Goal: Task Accomplishment & Management: Manage account settings

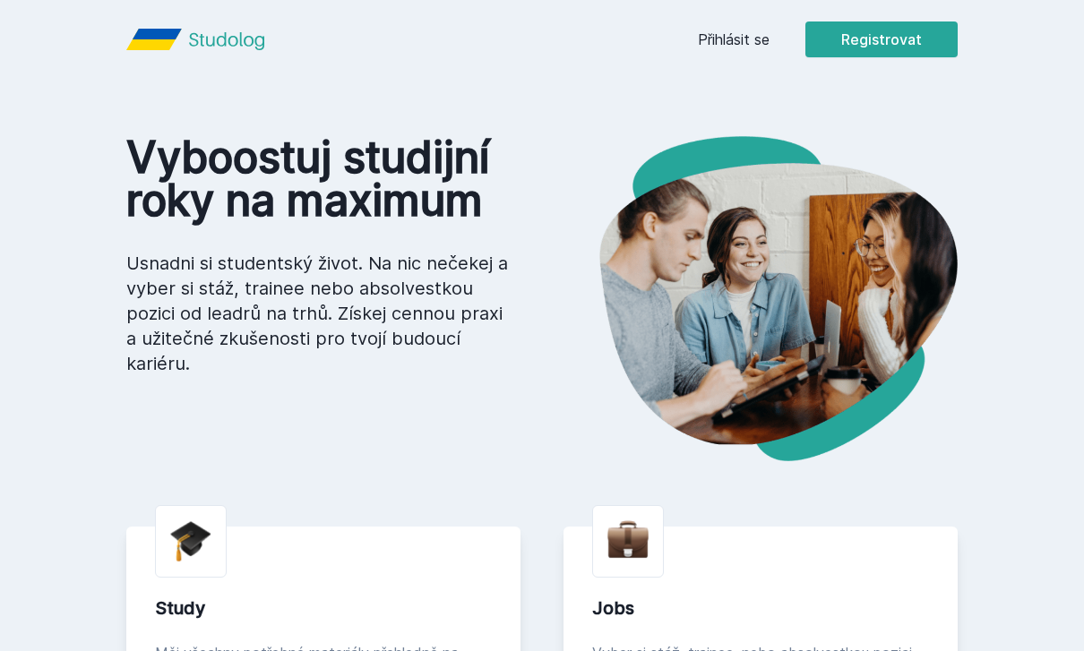
click at [878, 52] on button "Registrovat" at bounding box center [881, 39] width 152 height 36
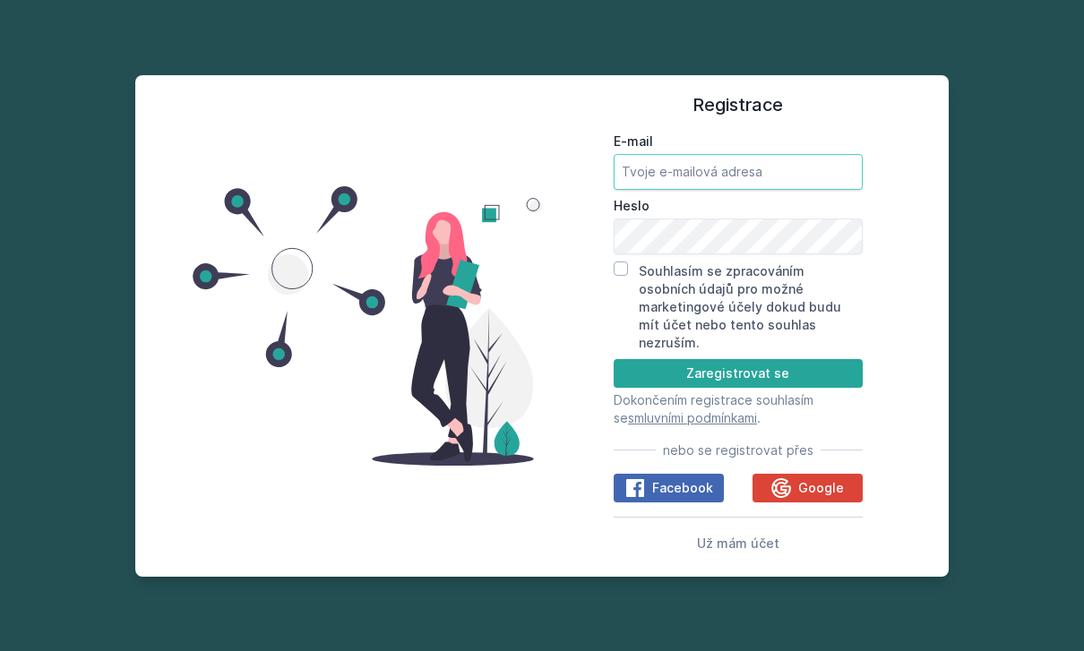
click at [708, 190] on input "E-mail" at bounding box center [737, 172] width 249 height 36
type input "[EMAIL_ADDRESS][DOMAIN_NAME]"
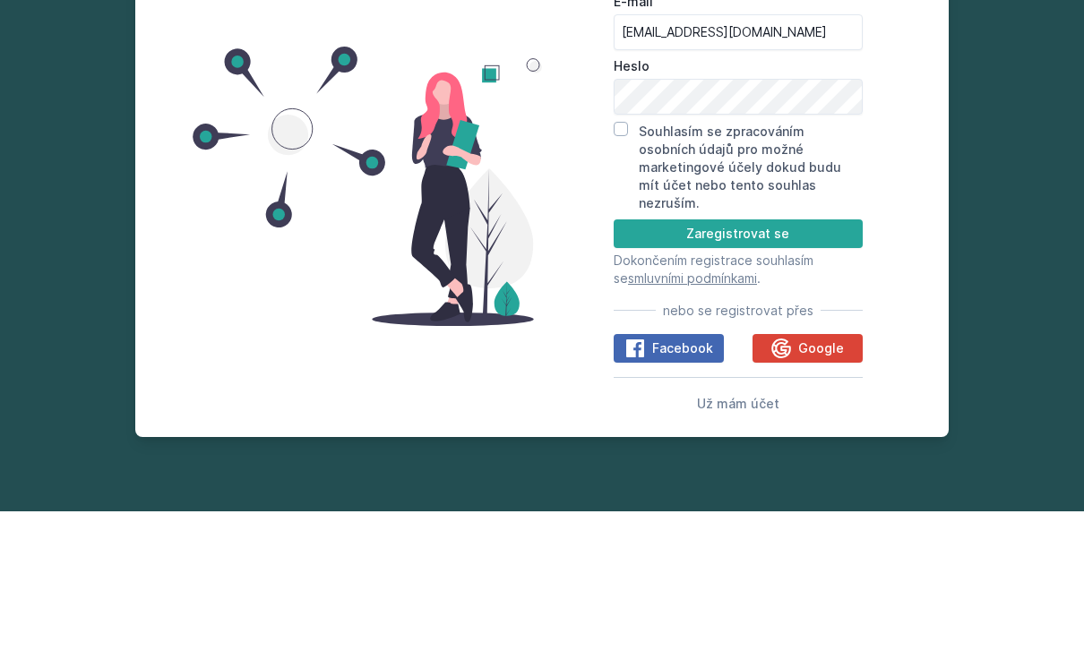
click at [627, 262] on input "Souhlasím se zpracováním osobních údajů pro možné marketingové účely dokud budu…" at bounding box center [620, 269] width 14 height 14
checkbox input "true"
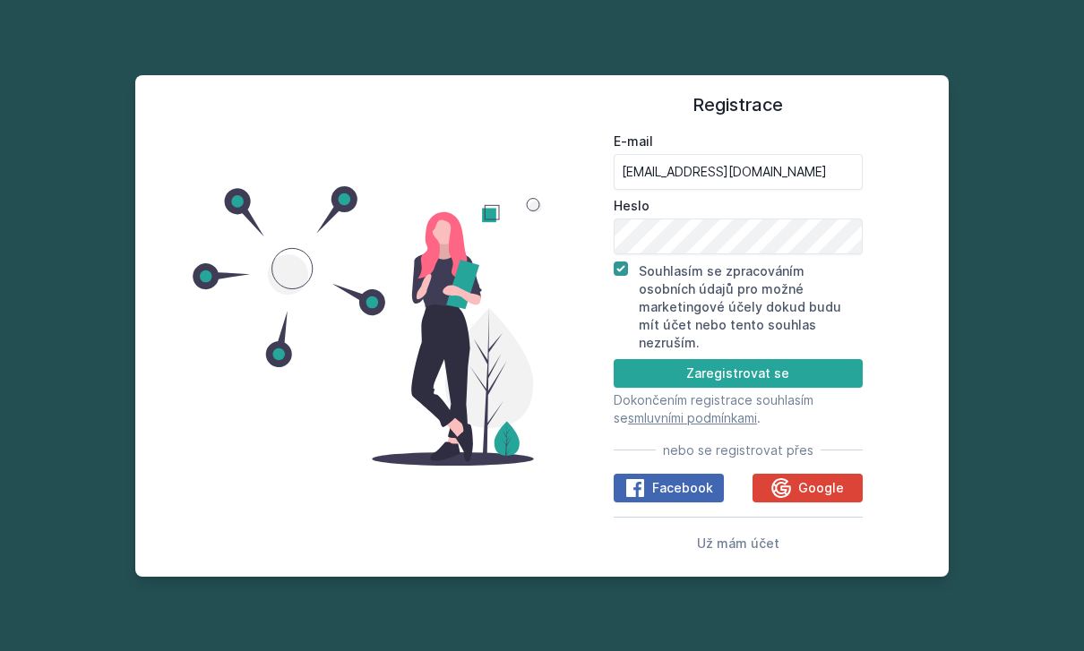
click at [728, 359] on button "Zaregistrovat se" at bounding box center [737, 373] width 249 height 29
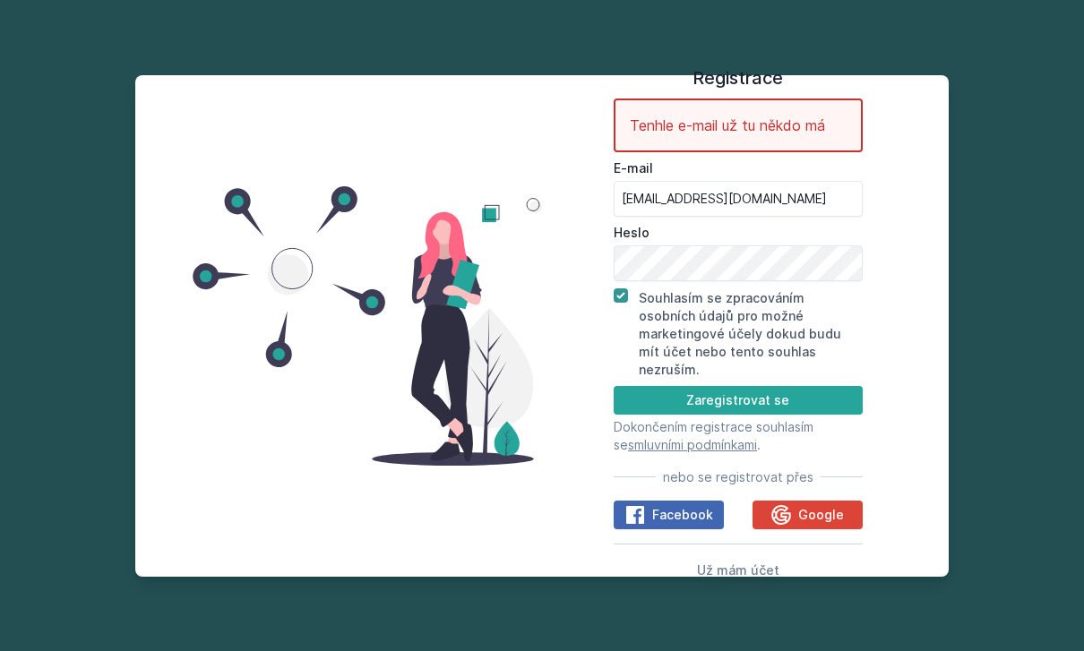
click at [735, 562] on span "Už mám účet" at bounding box center [738, 569] width 82 height 15
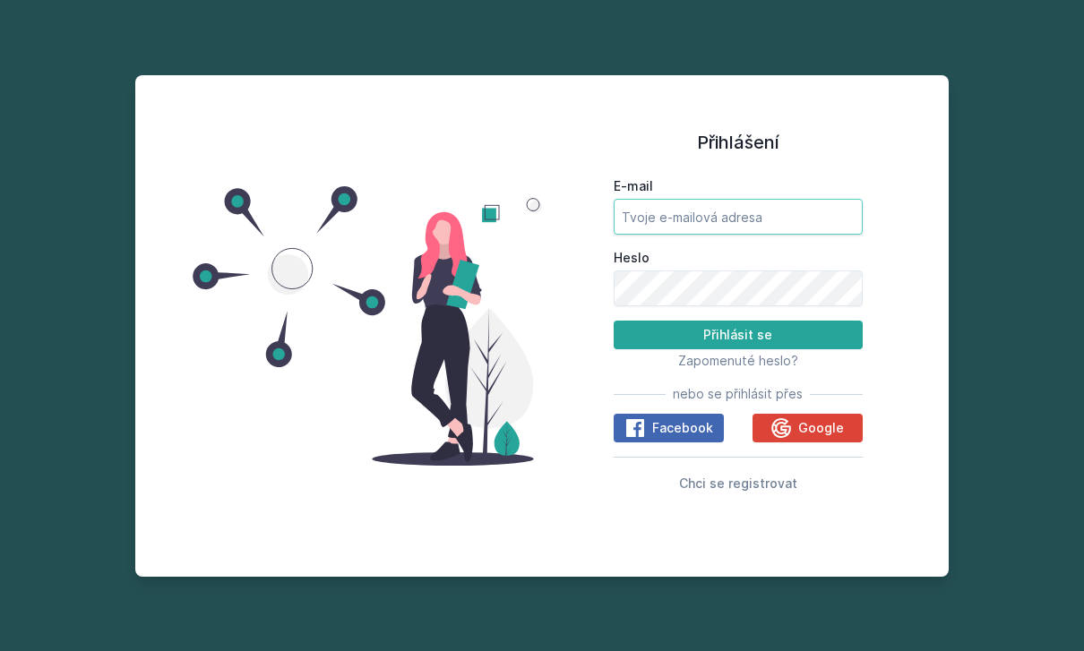
click at [770, 199] on input "E-mail" at bounding box center [737, 217] width 249 height 36
click at [743, 199] on input "E-mail" at bounding box center [737, 217] width 249 height 36
type input "[EMAIL_ADDRESS][DOMAIN_NAME]"
click at [737, 321] on button "Přihlásit se" at bounding box center [737, 335] width 249 height 29
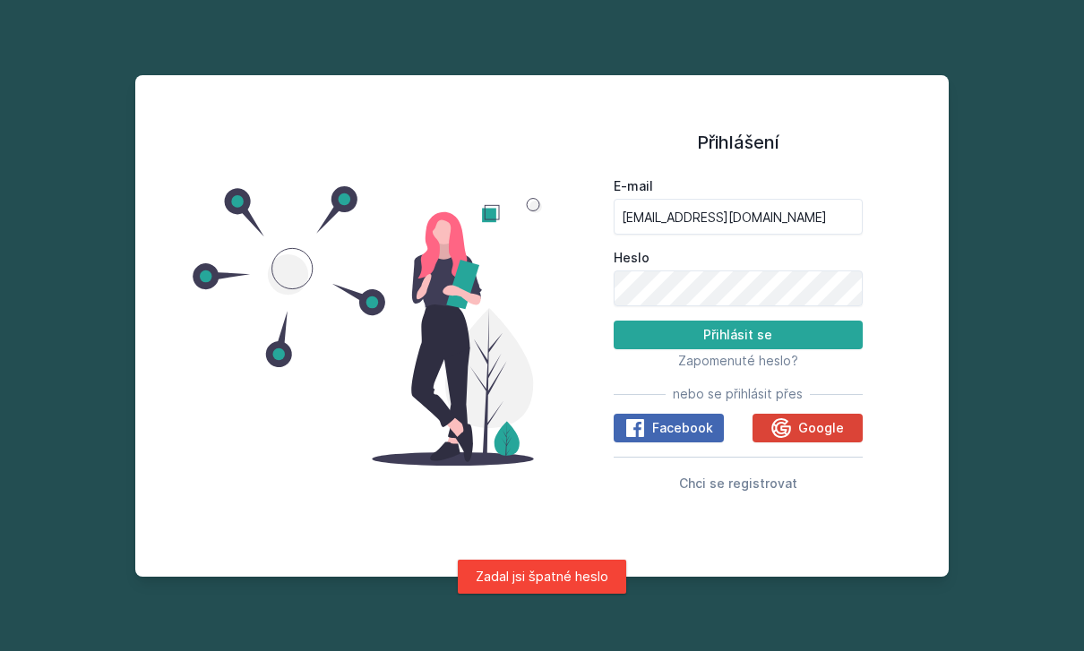
click at [753, 353] on span "Zapomenuté heslo?" at bounding box center [738, 360] width 120 height 15
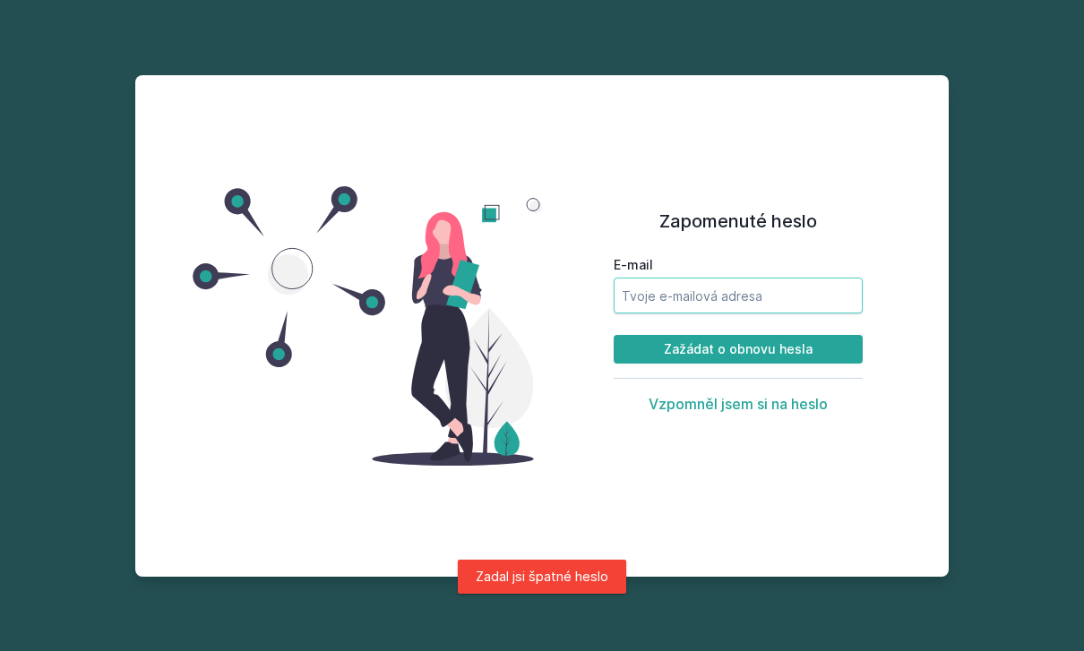
click at [759, 278] on input "E-mail" at bounding box center [737, 296] width 249 height 36
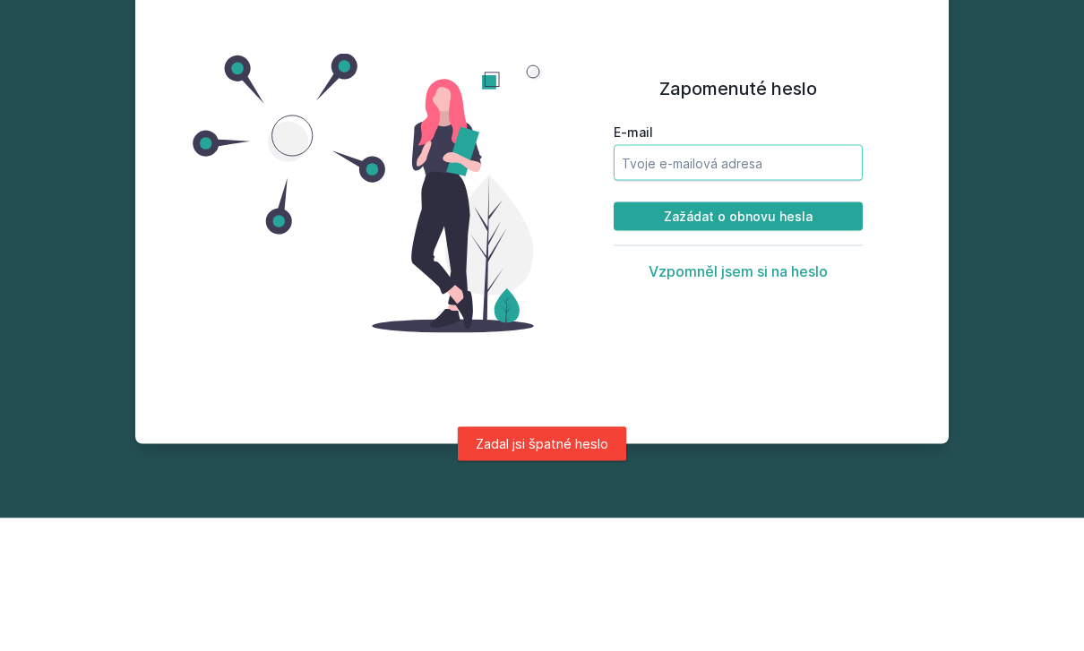
type input "[EMAIL_ADDRESS][DOMAIN_NAME]"
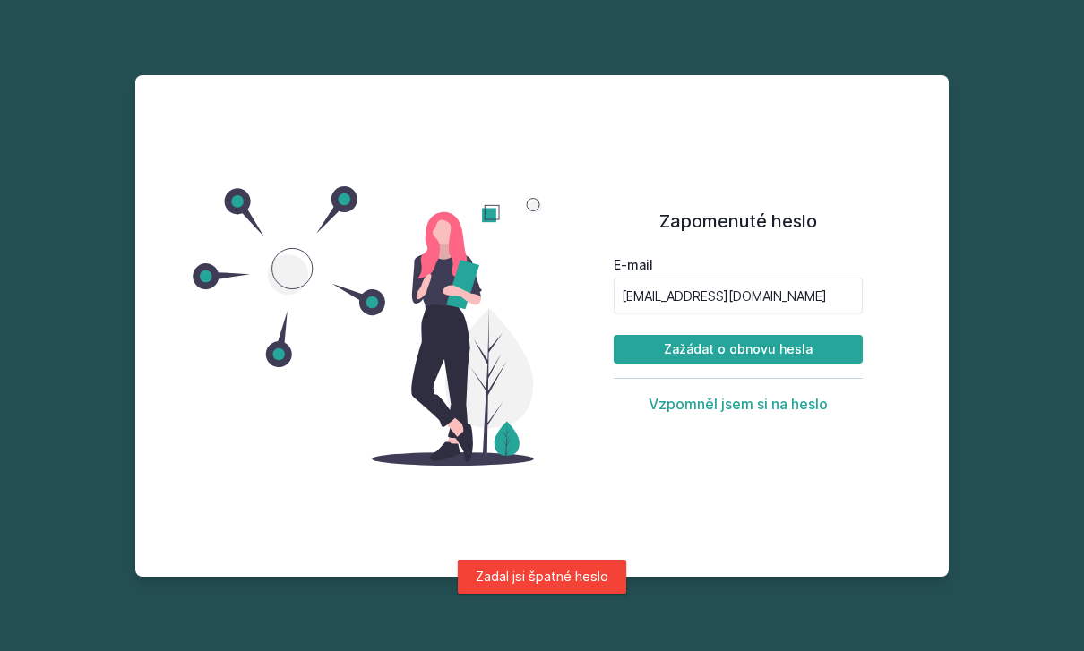
click at [801, 335] on button "Zažádat o obnovu hesla" at bounding box center [737, 349] width 249 height 29
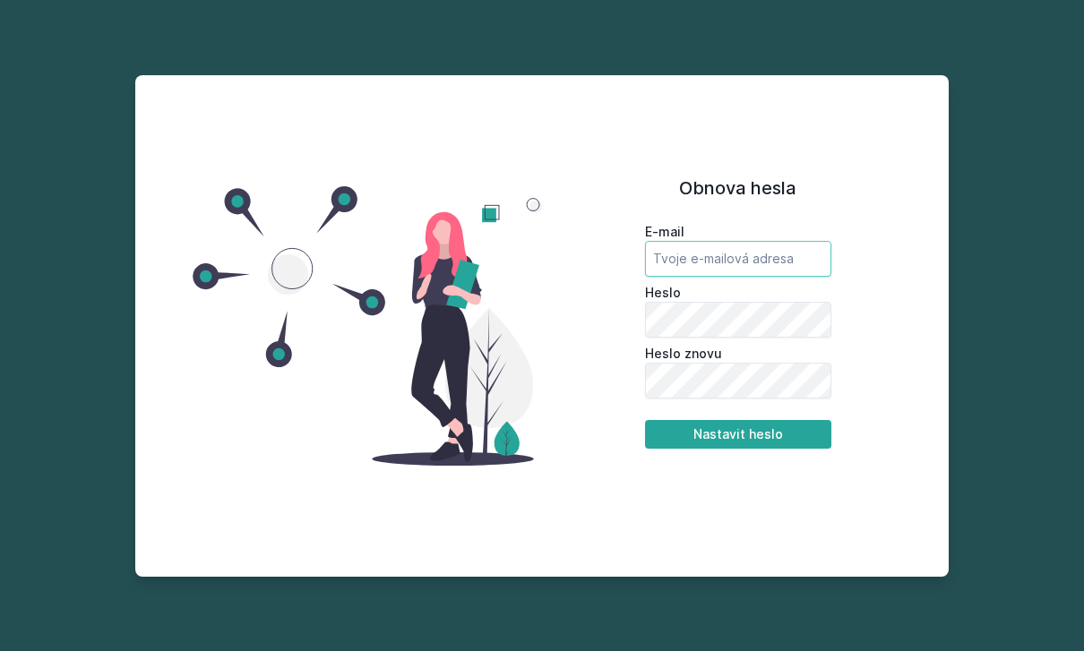
click at [734, 277] on input "email" at bounding box center [738, 259] width 186 height 36
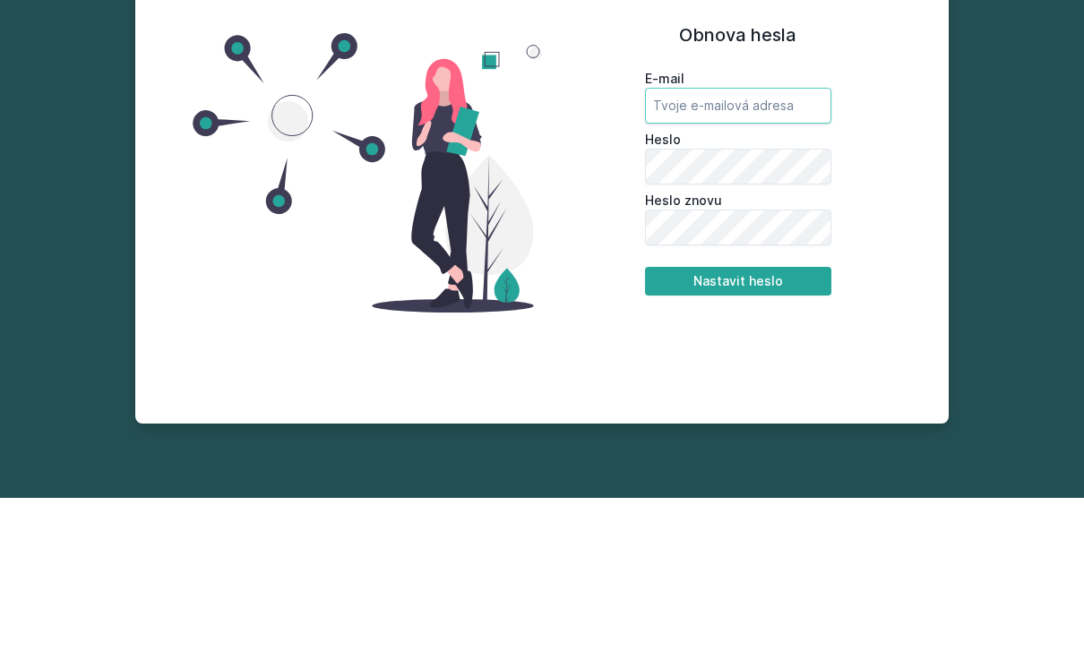
type input "[EMAIL_ADDRESS][DOMAIN_NAME]"
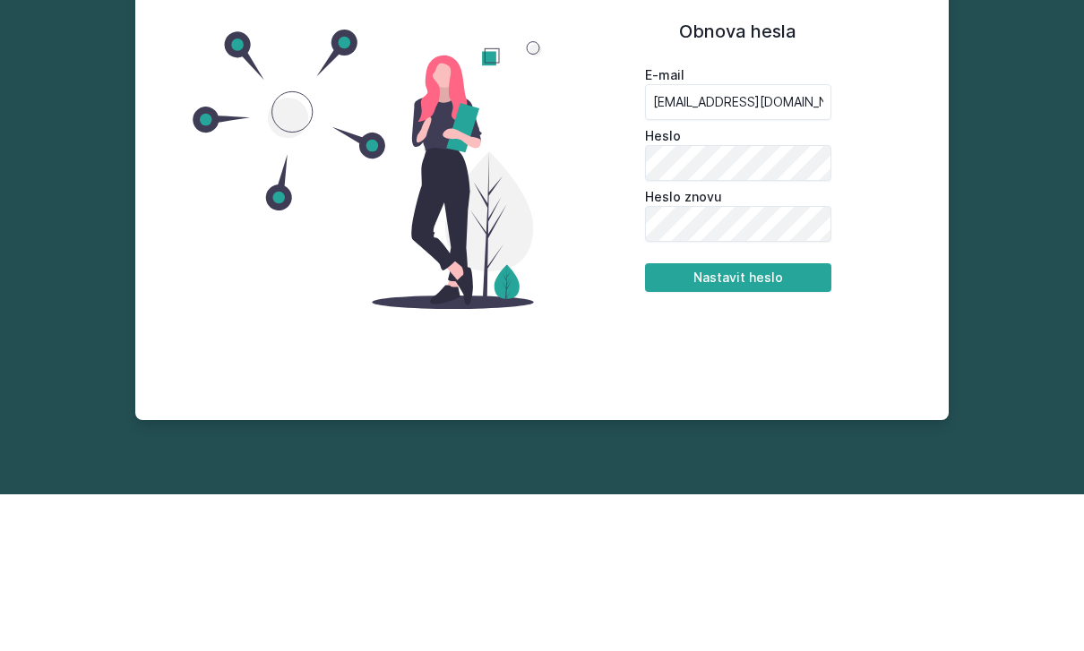
click at [933, 174] on div "Obnova hesla E-mail [EMAIL_ADDRESS][DOMAIN_NAME] [PERSON_NAME] znovu Nastavit h…" at bounding box center [738, 326] width 392 height 459
click at [737, 420] on button "Nastavit heslo" at bounding box center [738, 434] width 186 height 29
click at [779, 420] on button "Nastavit heslo" at bounding box center [738, 434] width 186 height 29
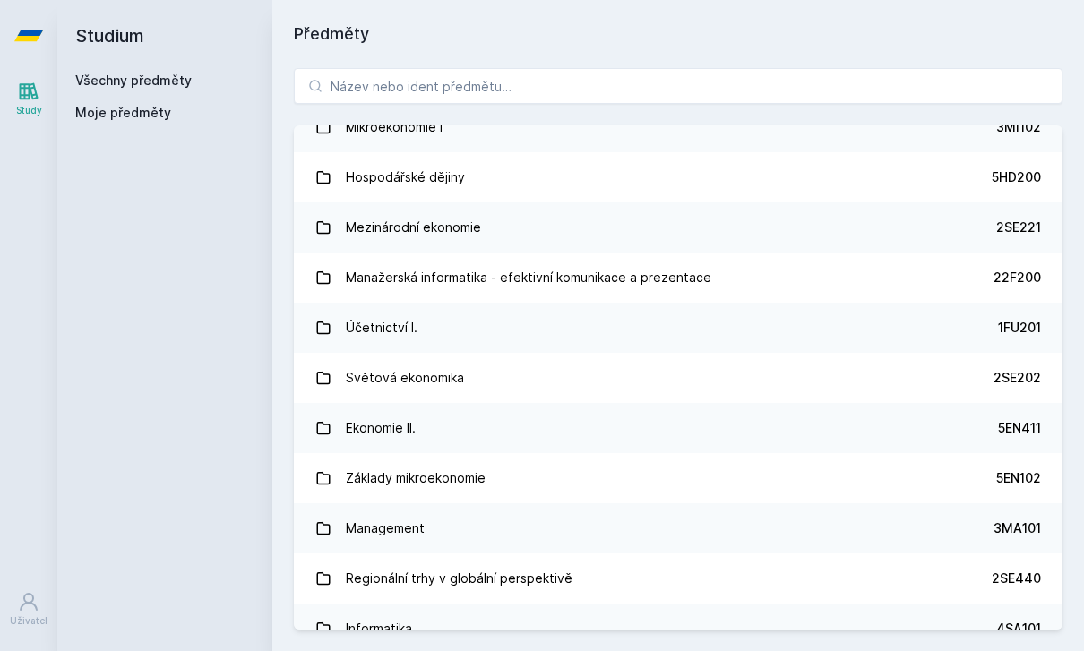
scroll to position [516, 0]
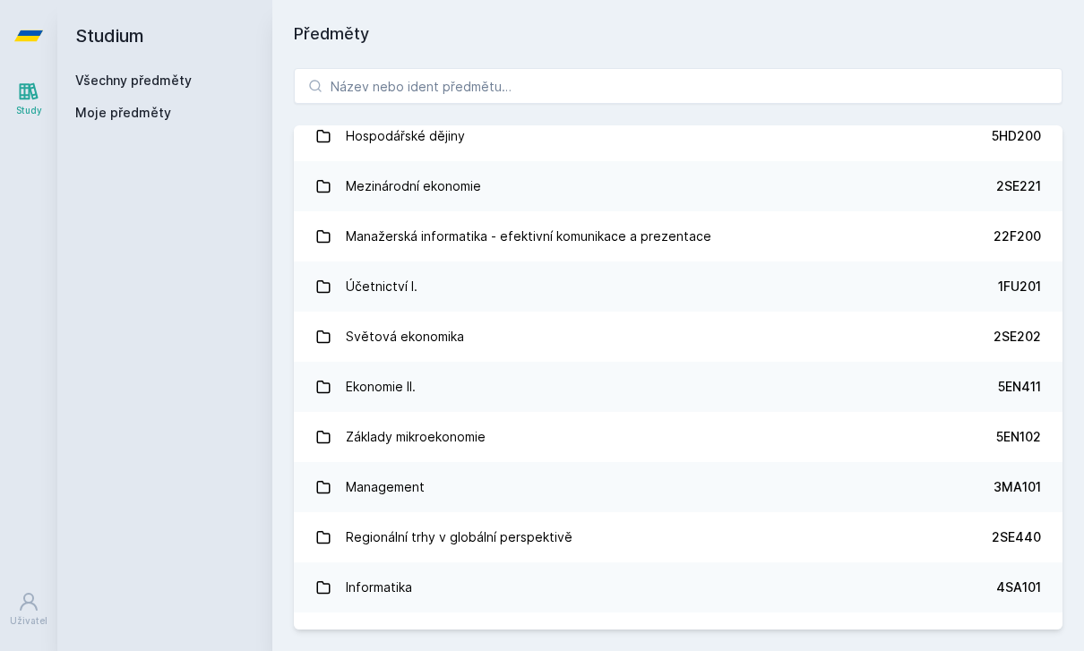
click at [400, 398] on div "Ekonomie II." at bounding box center [381, 387] width 70 height 36
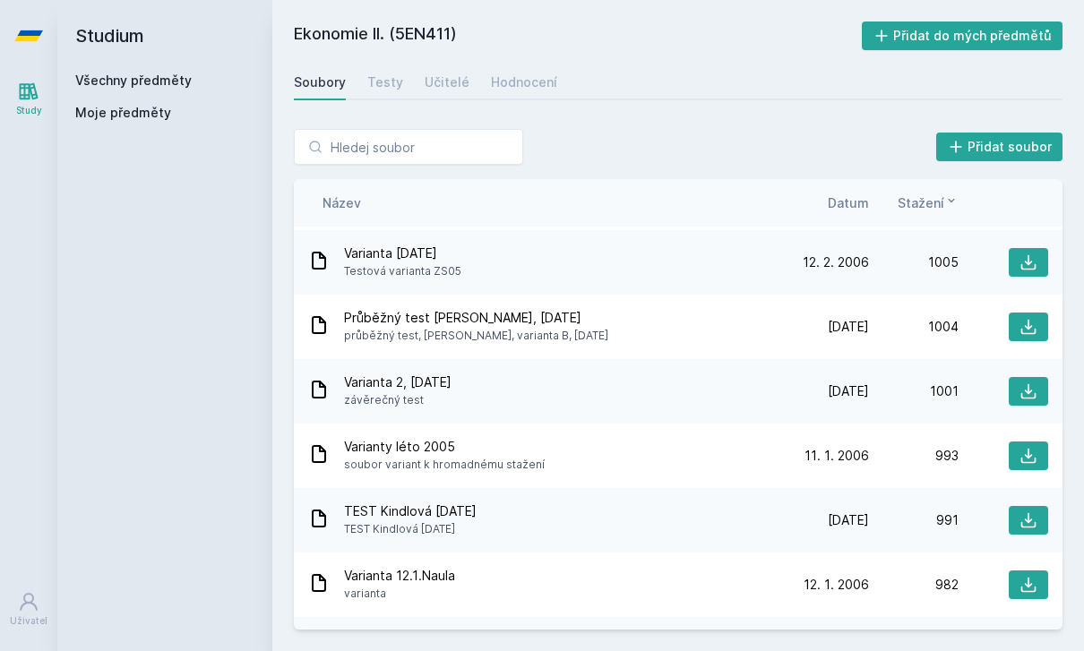
scroll to position [4571, 0]
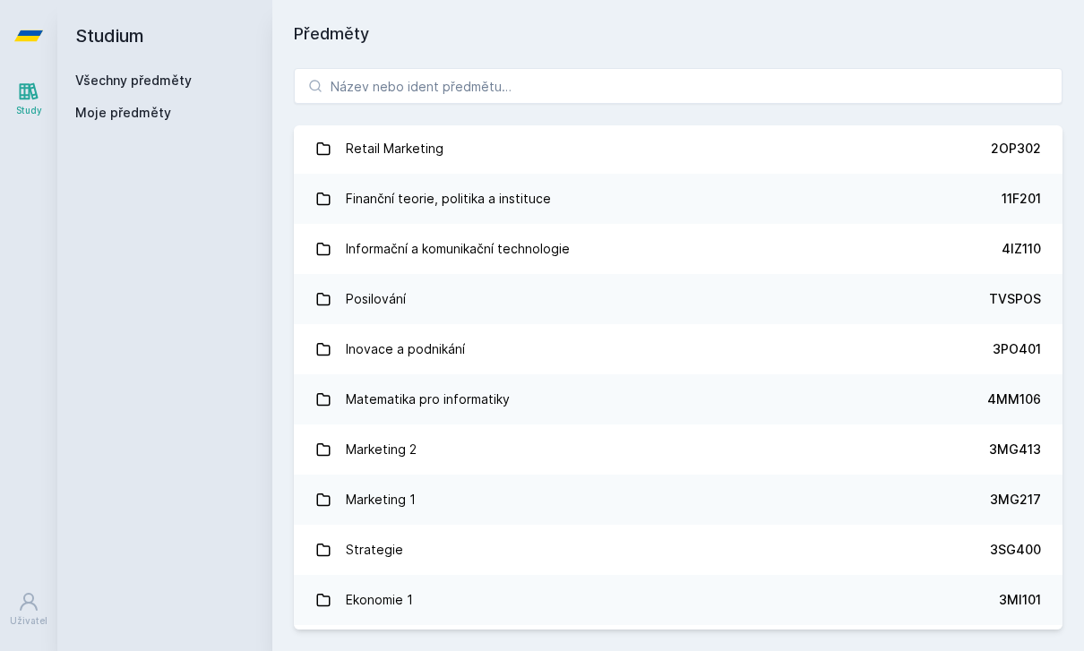
scroll to position [1205, 0]
click at [639, 120] on div "Právo 2PR101 Statistika 4ST201 Matematika pro ekonomy 4MM101 Angličtina pro eko…" at bounding box center [677, 349] width 811 height 605
click at [648, 102] on input "search" at bounding box center [678, 86] width 768 height 36
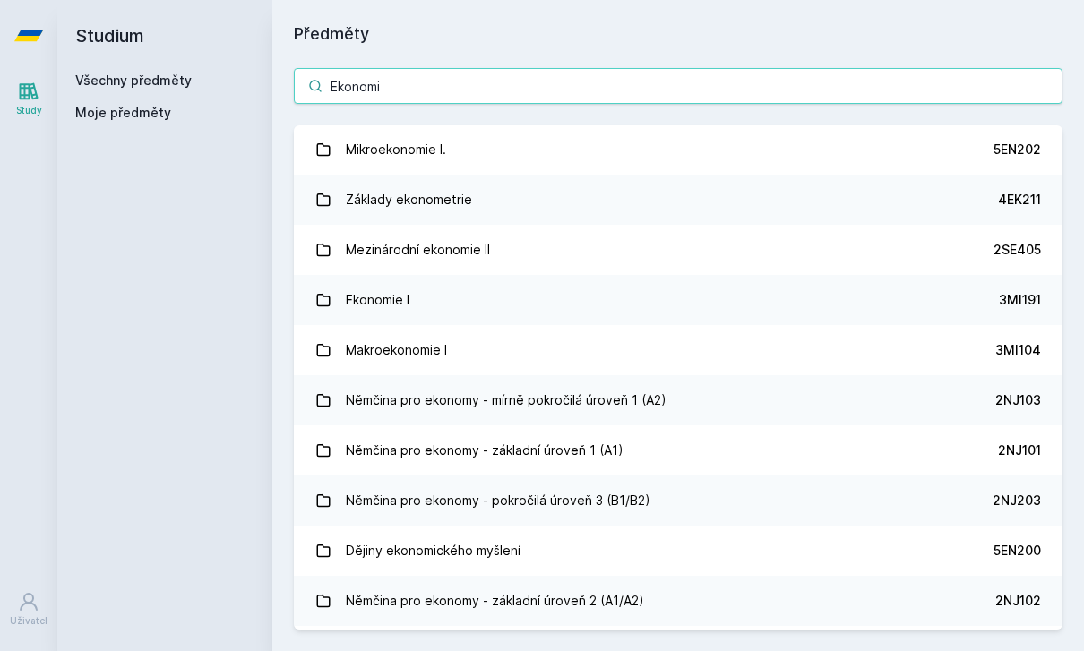
type input "Ekonomie"
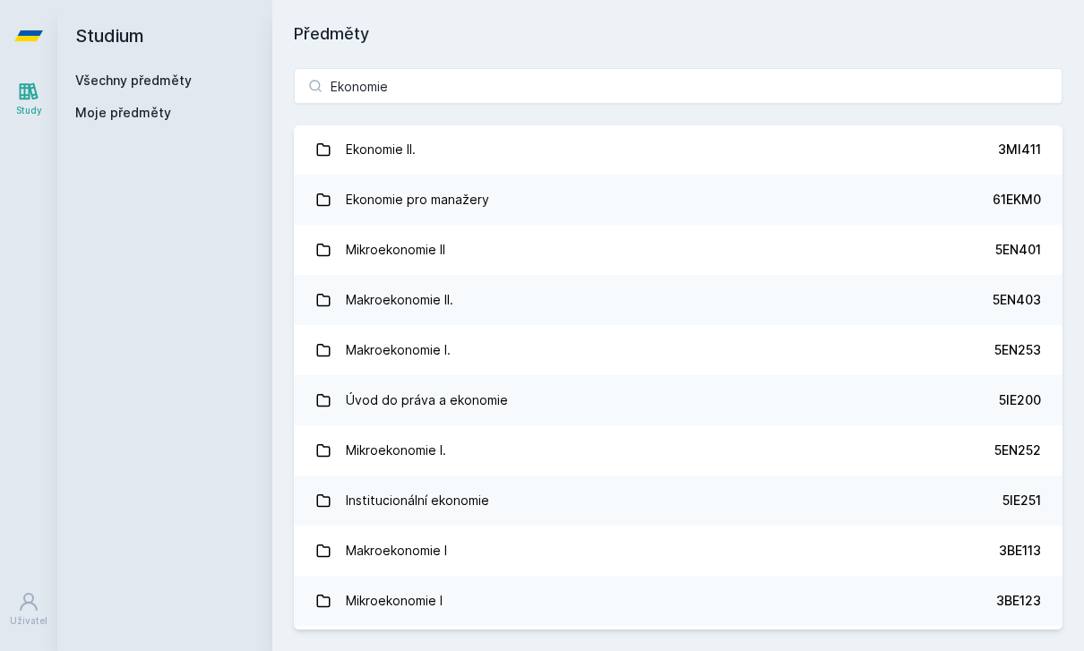
click at [915, 150] on link "Ekonomie II. 3MI411" at bounding box center [678, 149] width 768 height 50
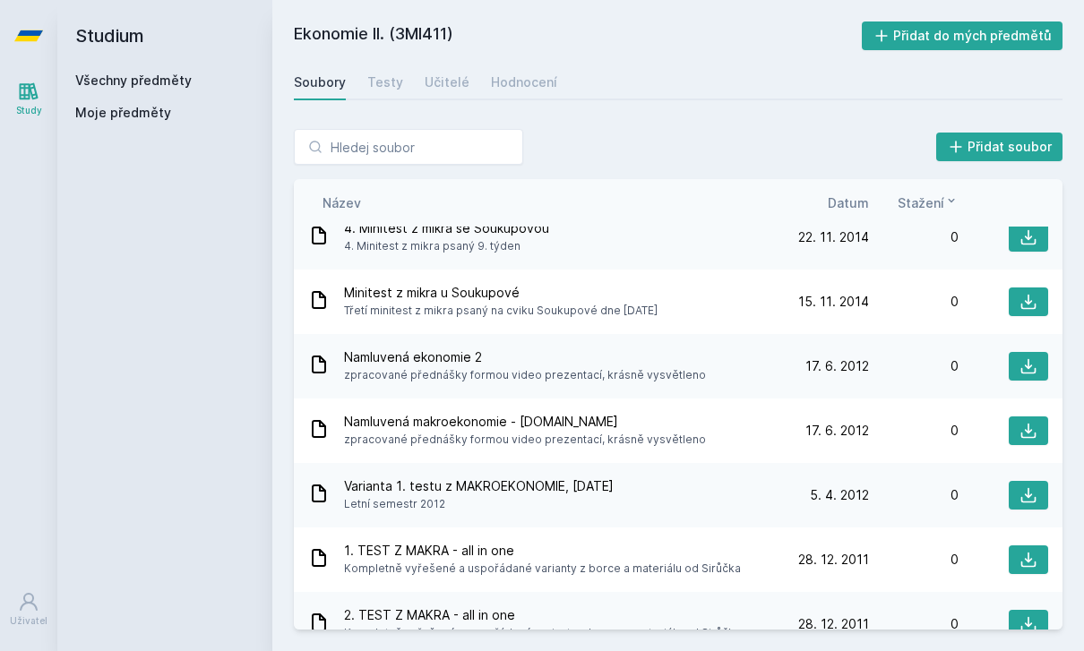
scroll to position [1943, 0]
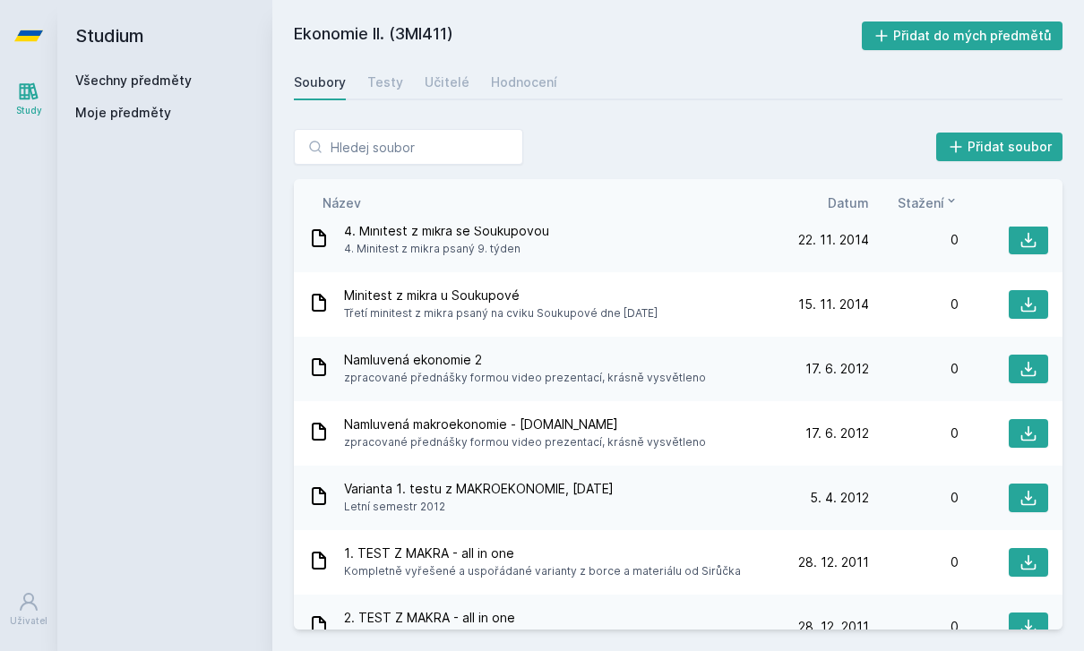
click at [452, 309] on span "Třetí minitest z mikra psaný na cviku Soukupové dne [DATE]" at bounding box center [500, 314] width 313 height 18
click at [487, 293] on span "Minitest z mikra u Soukupové" at bounding box center [500, 296] width 313 height 18
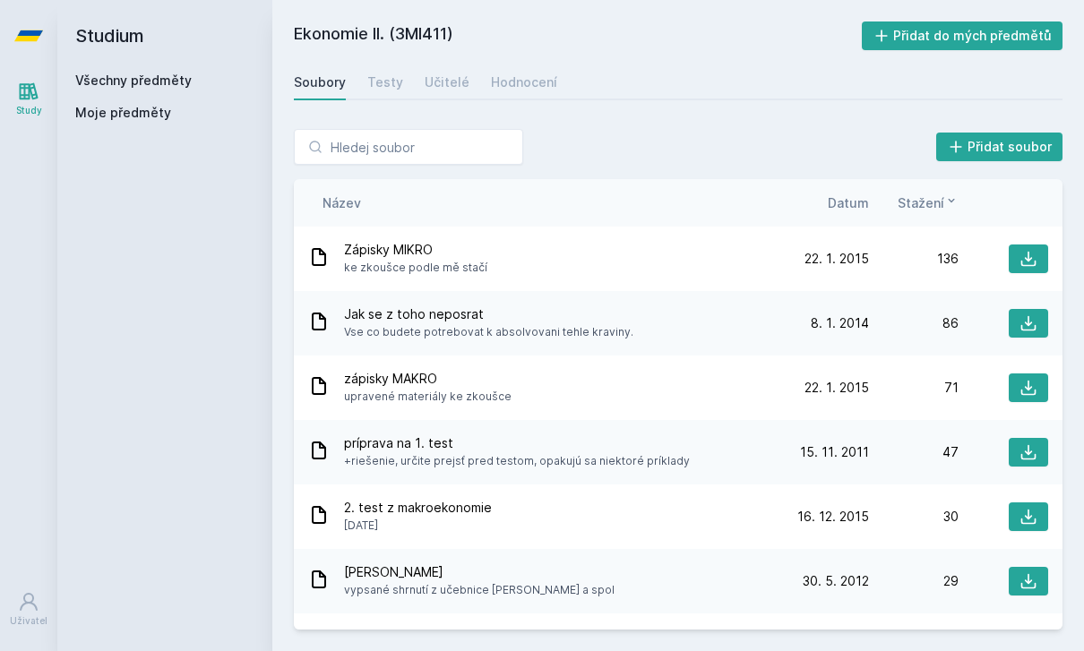
scroll to position [0, 0]
click at [448, 270] on span "ke zkoušce podle mě stačí" at bounding box center [415, 268] width 143 height 18
click at [464, 259] on span "ke zkoušce podle mě stačí" at bounding box center [415, 268] width 143 height 18
click at [1026, 262] on icon at bounding box center [1028, 259] width 18 height 18
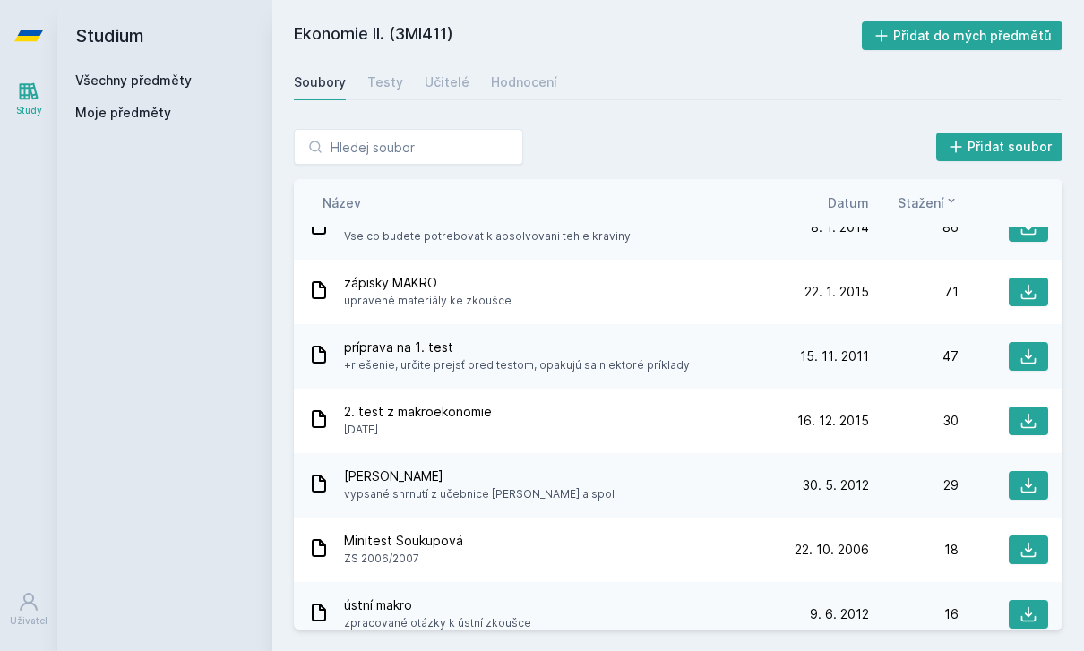
scroll to position [110, 0]
